Goal: Task Accomplishment & Management: Manage account settings

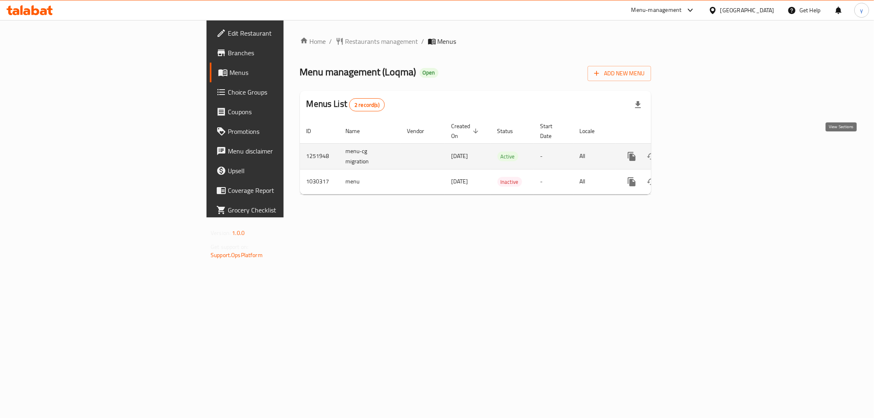
click at [696, 152] on icon "enhanced table" at bounding box center [691, 157] width 10 height 10
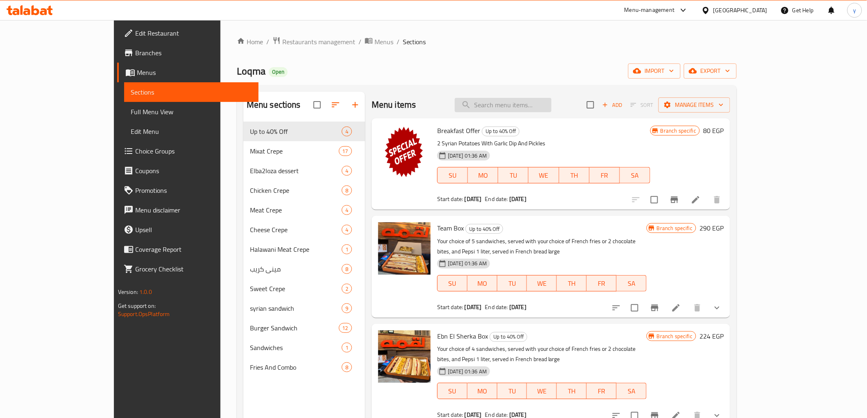
click at [533, 107] on input "search" at bounding box center [503, 105] width 97 height 14
paste input "Sour Attack"
type input "Sour Attack"
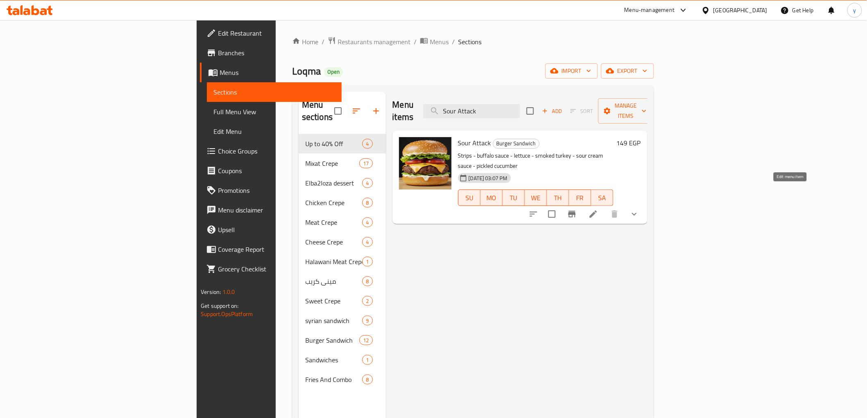
click at [598, 209] on icon at bounding box center [593, 214] width 10 height 10
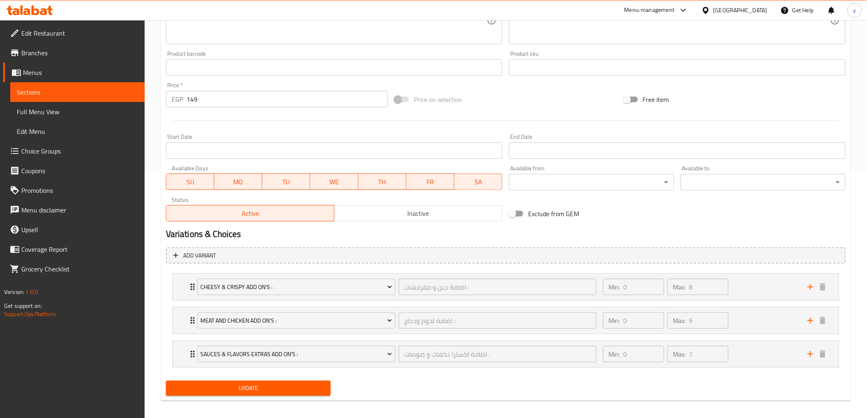
scroll to position [252, 0]
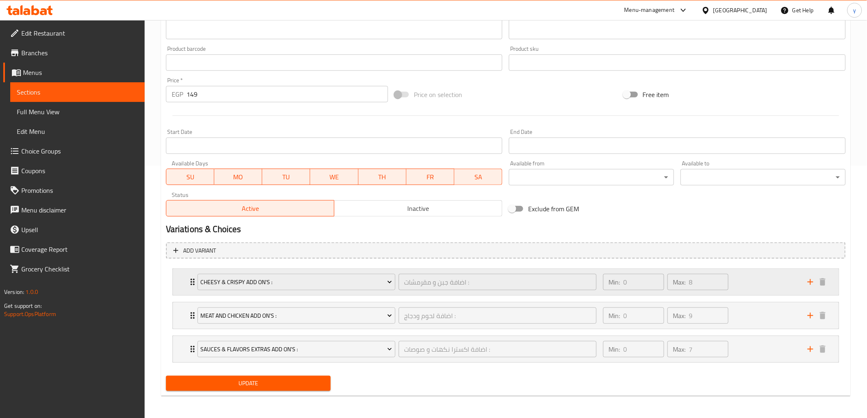
click at [776, 289] on div "Min: 0 ​ Max: 8 ​" at bounding box center [700, 282] width 204 height 26
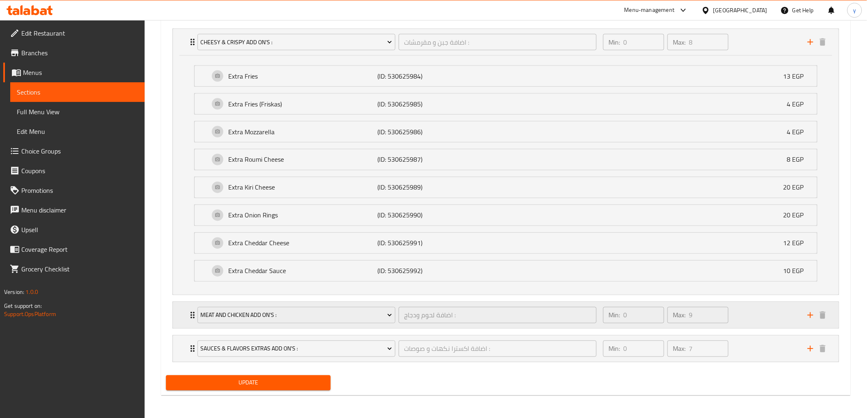
scroll to position [493, 0]
click at [749, 317] on div "Min: 0 ​ Max: 9 ​" at bounding box center [700, 315] width 204 height 26
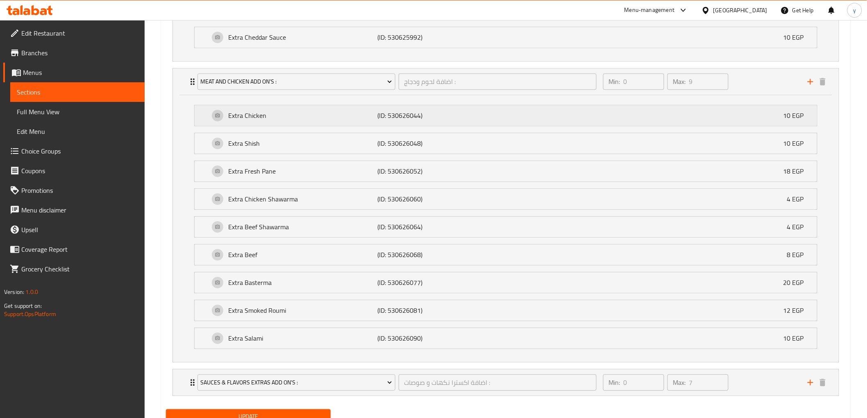
scroll to position [761, 0]
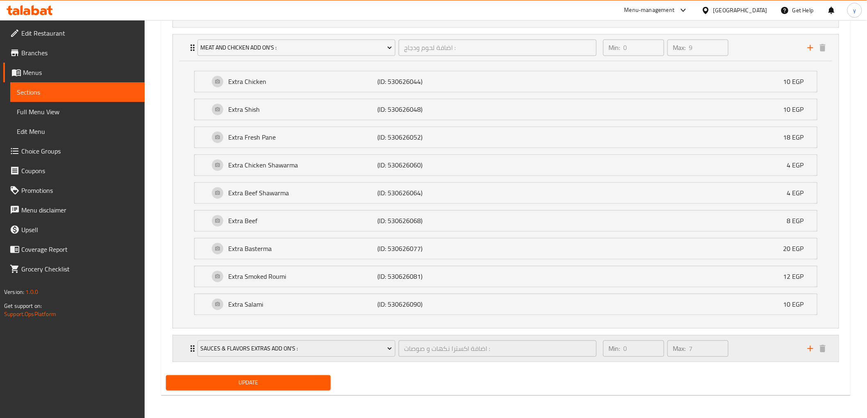
click at [756, 352] on div "Min: 0 ​ Max: 7 ​" at bounding box center [700, 349] width 204 height 26
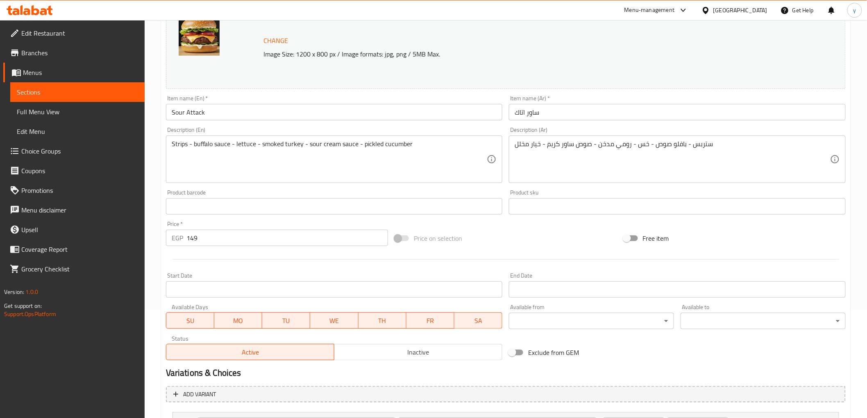
scroll to position [0, 0]
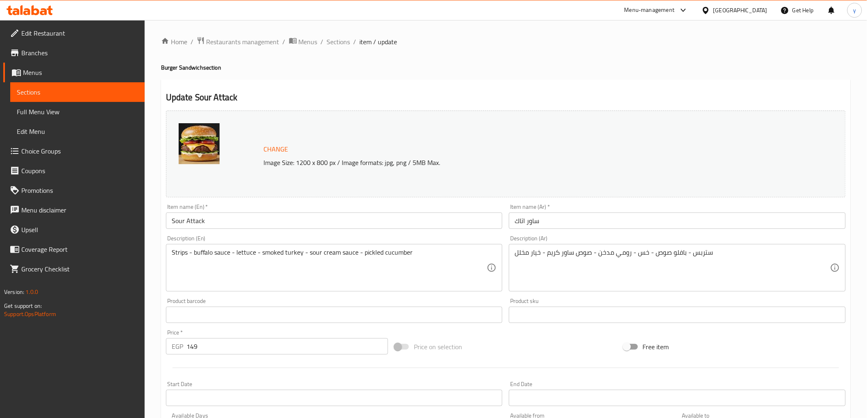
click at [760, 16] on div "[GEOGRAPHIC_DATA]" at bounding box center [734, 10] width 79 height 20
click at [759, 5] on div "[GEOGRAPHIC_DATA]" at bounding box center [734, 10] width 79 height 20
click at [755, 14] on div "[GEOGRAPHIC_DATA]" at bounding box center [740, 10] width 54 height 9
click at [665, 121] on div "Jordan" at bounding box center [659, 119] width 29 height 19
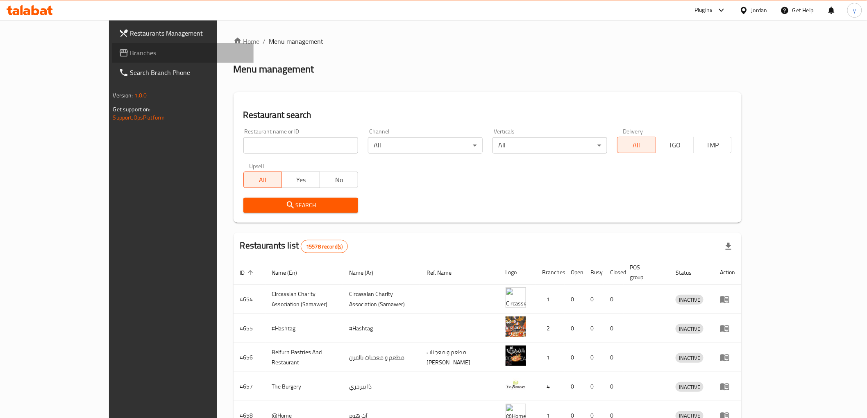
click at [130, 50] on span "Branches" at bounding box center [188, 53] width 117 height 10
